Goal: Information Seeking & Learning: Understand process/instructions

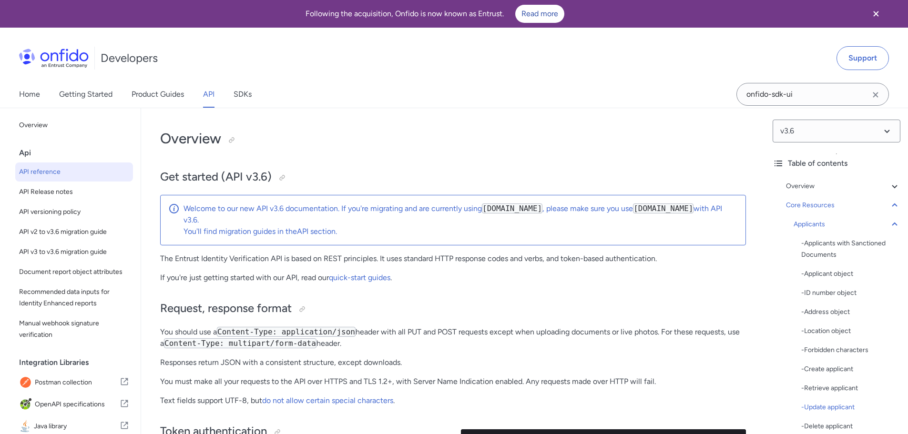
select select "http"
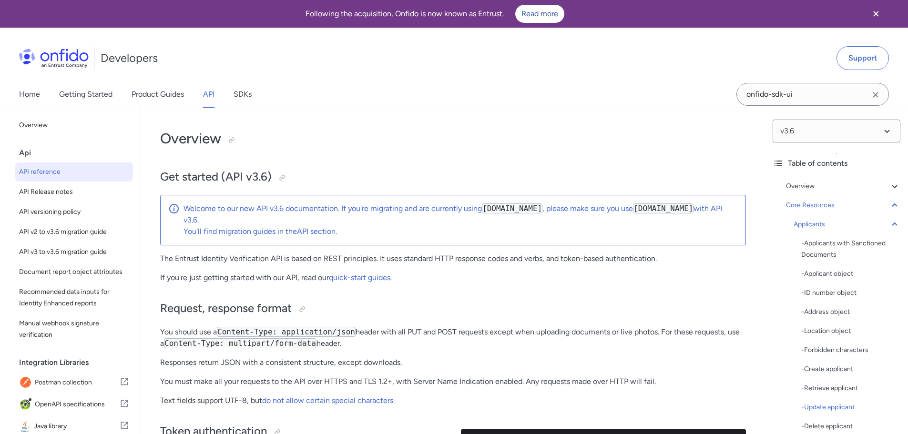
select select "http"
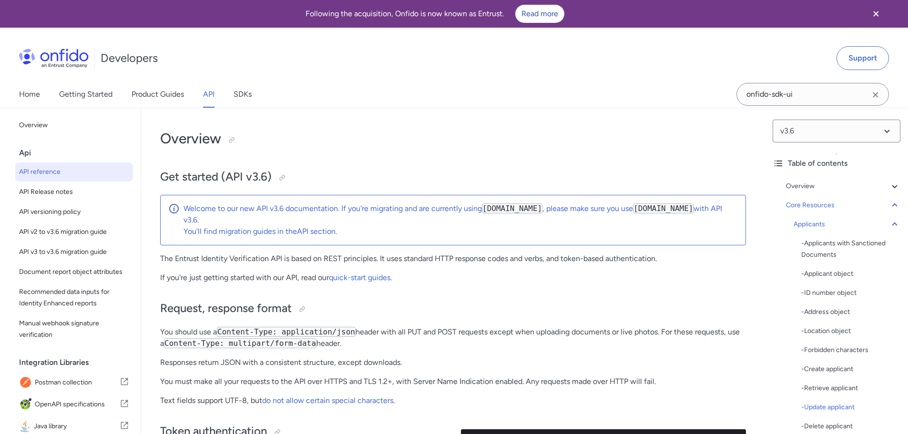
select select "http"
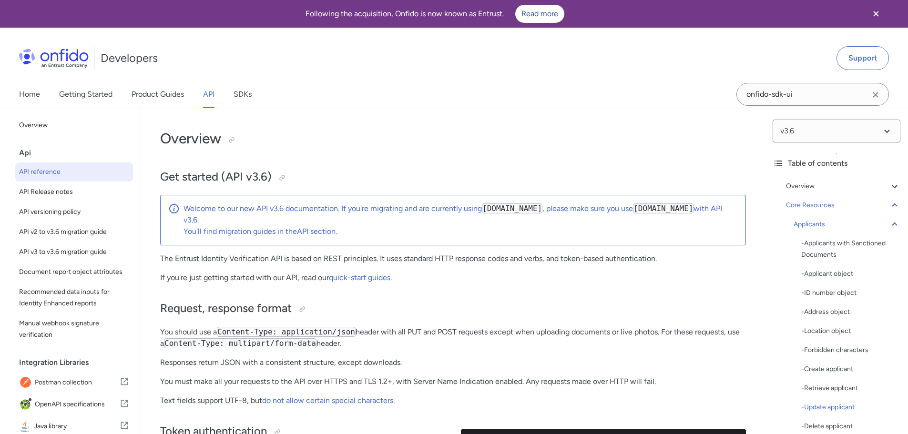
select select "http"
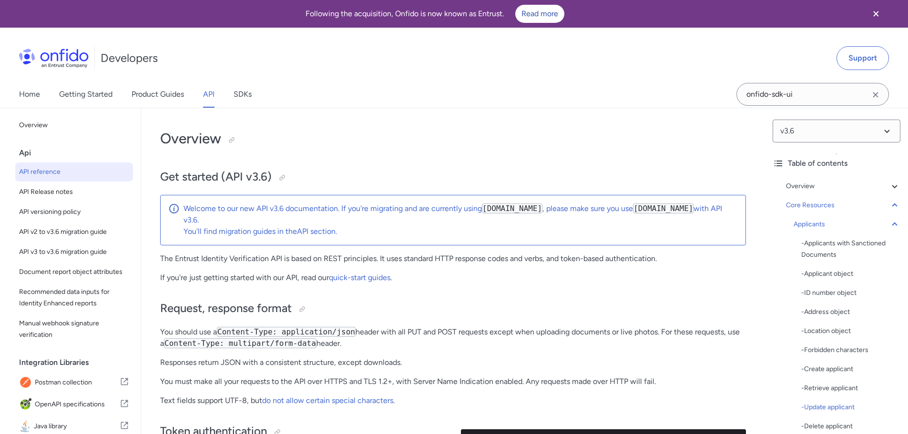
select select "http"
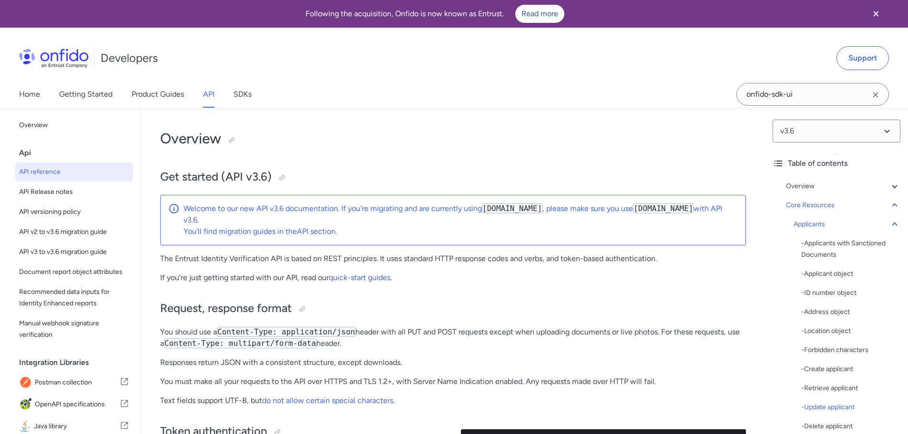
select select "http"
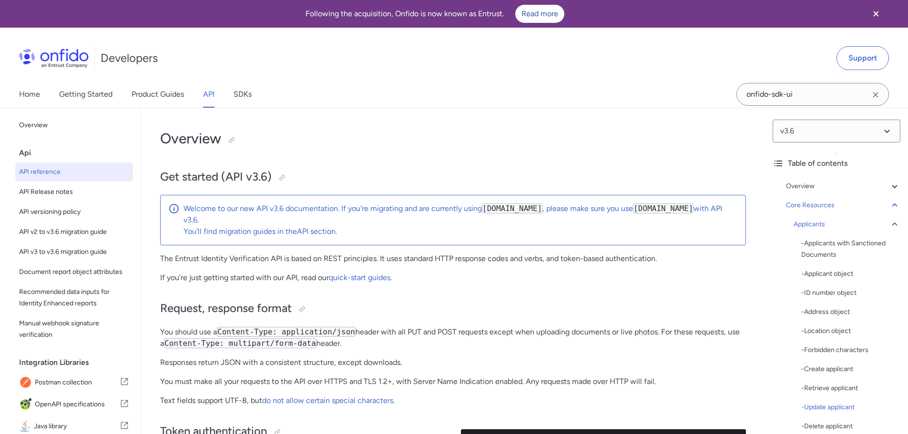
select select "http"
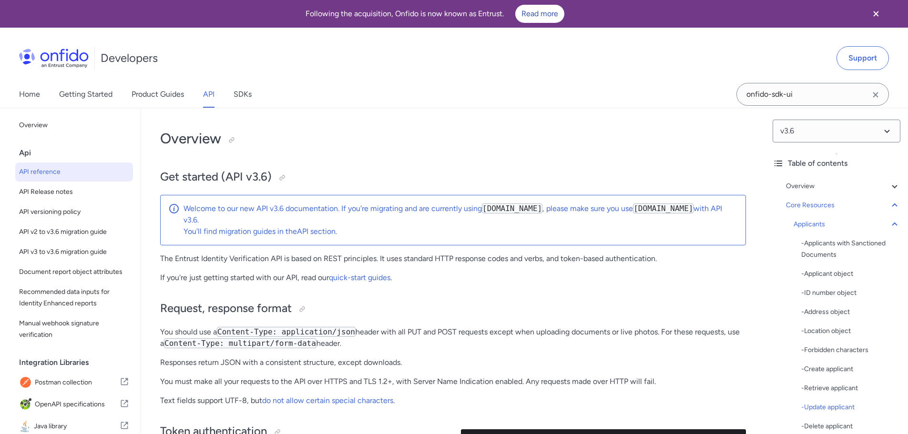
select select "http"
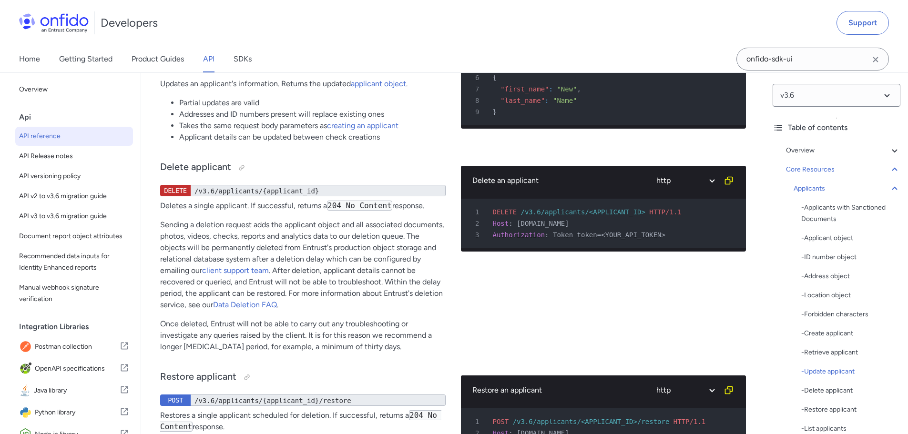
scroll to position [140, 0]
